Goal: Task Accomplishment & Management: Use online tool/utility

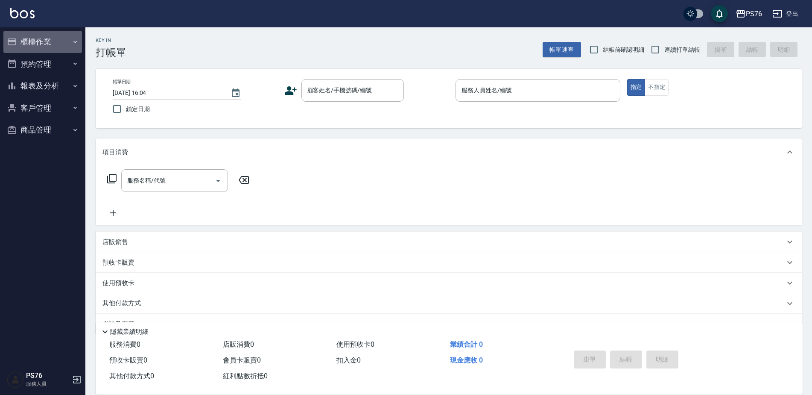
drag, startPoint x: 67, startPoint y: 41, endPoint x: 65, endPoint y: 47, distance: 5.6
click at [66, 42] on button "櫃檯作業" at bounding box center [42, 42] width 79 height 22
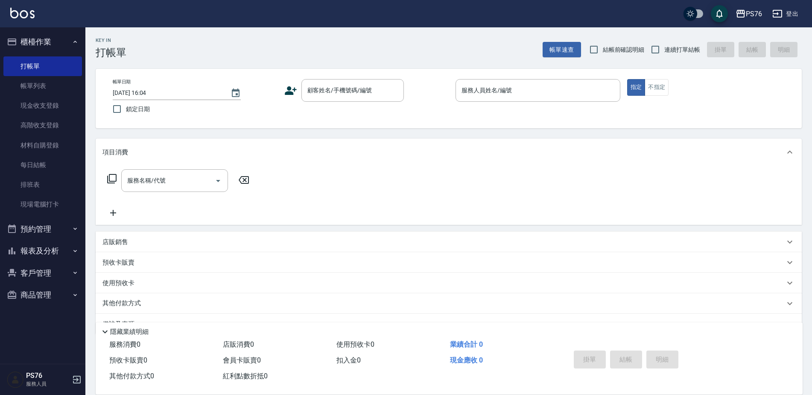
drag, startPoint x: 51, startPoint y: 107, endPoint x: 174, endPoint y: 102, distance: 122.7
click at [51, 107] on link "現金收支登錄" at bounding box center [42, 106] width 79 height 20
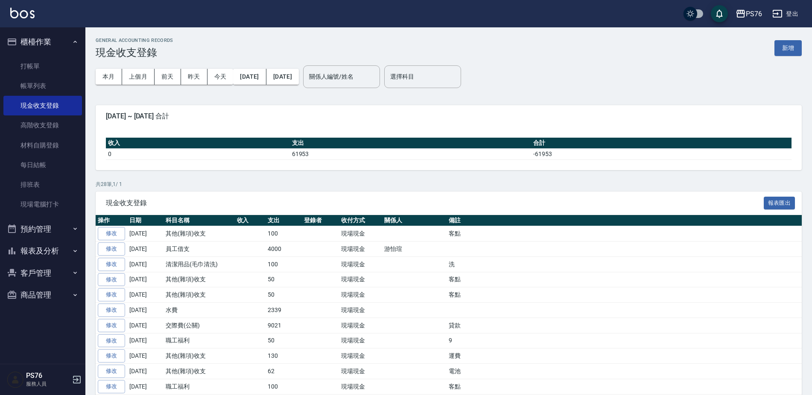
click at [792, 43] on button "新增" at bounding box center [788, 48] width 27 height 16
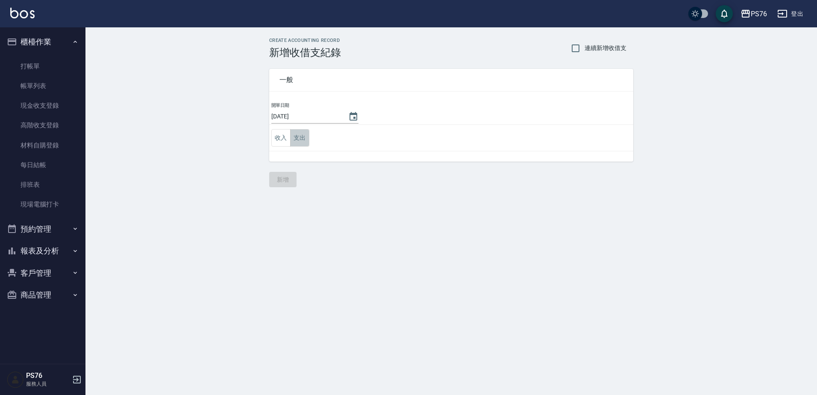
click at [305, 132] on button "支出" at bounding box center [299, 138] width 19 height 18
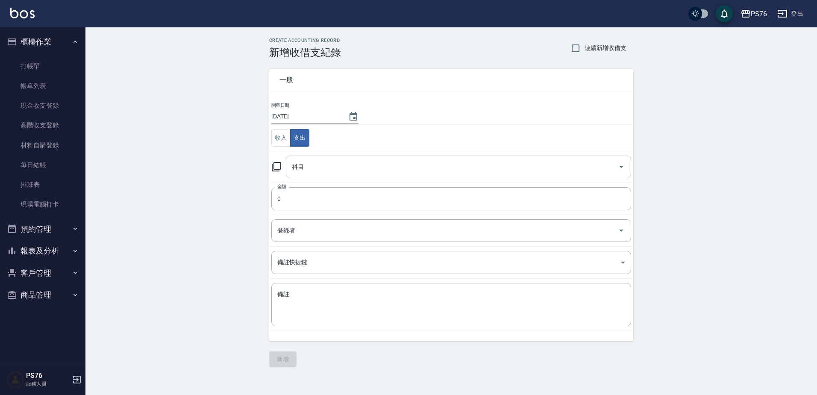
click at [320, 161] on input "科目" at bounding box center [452, 166] width 325 height 15
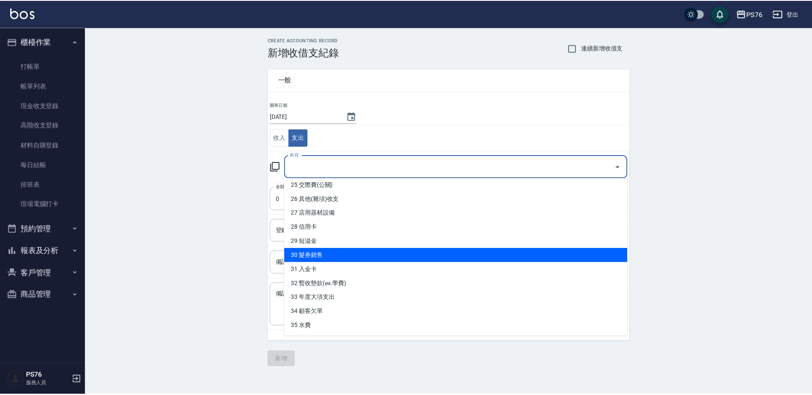
scroll to position [342, 0]
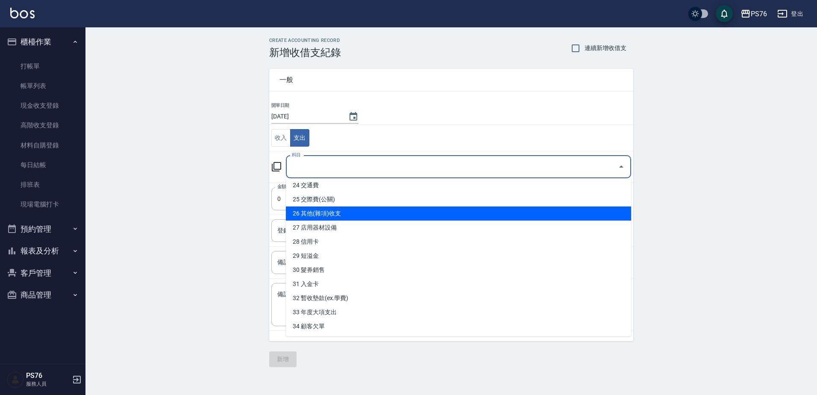
click at [328, 212] on li "26 其他(雜項)收支" at bounding box center [458, 213] width 345 height 14
type input "26 其他(雜項)收支"
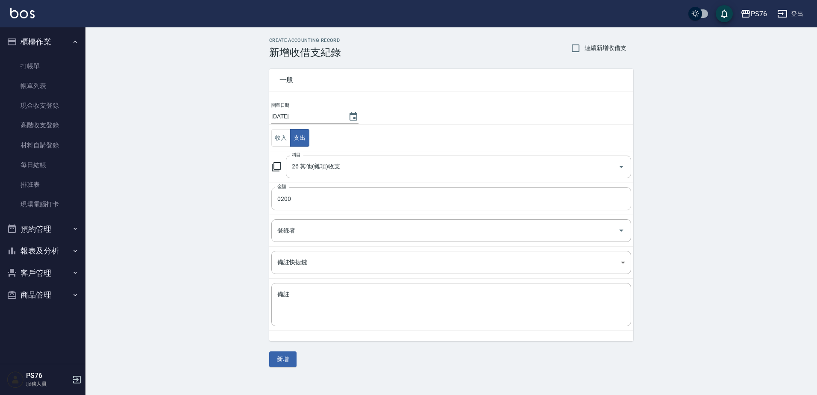
drag, startPoint x: 279, startPoint y: 198, endPoint x: 318, endPoint y: 254, distance: 68.4
click at [279, 198] on input "0200" at bounding box center [451, 198] width 360 height 23
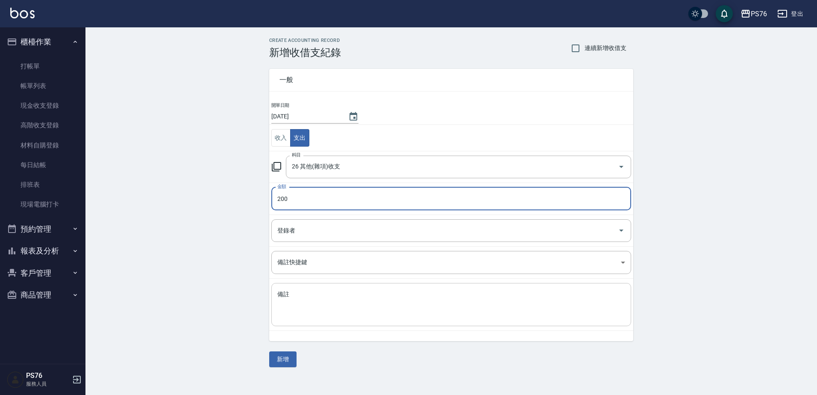
type input "200"
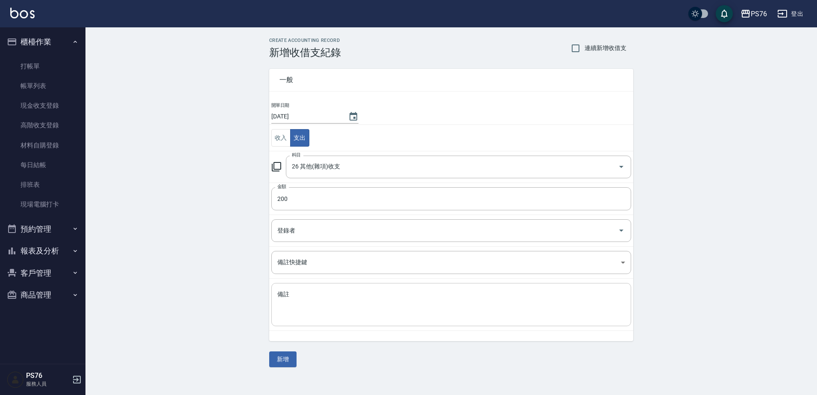
click at [339, 321] on div "x 備註" at bounding box center [451, 304] width 360 height 43
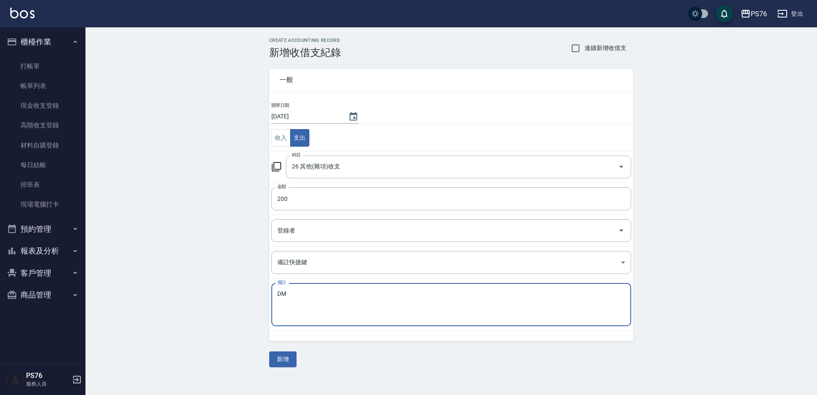
type textarea "D"
type textarea "客點"
click at [280, 355] on button "新增" at bounding box center [282, 359] width 27 height 16
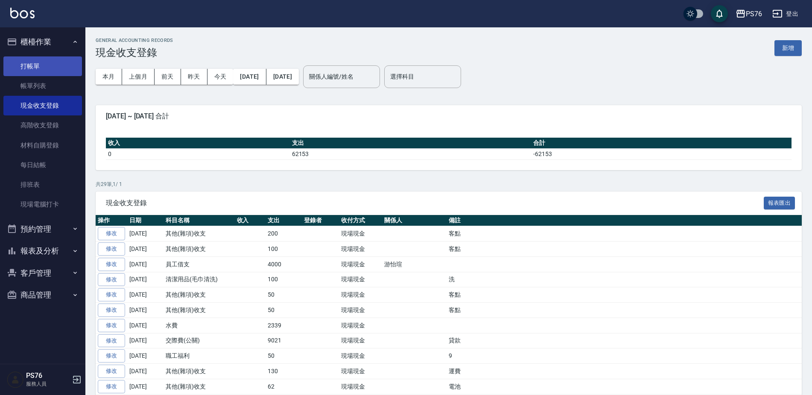
click at [44, 70] on link "打帳單" at bounding box center [42, 66] width 79 height 20
